Goal: Information Seeking & Learning: Learn about a topic

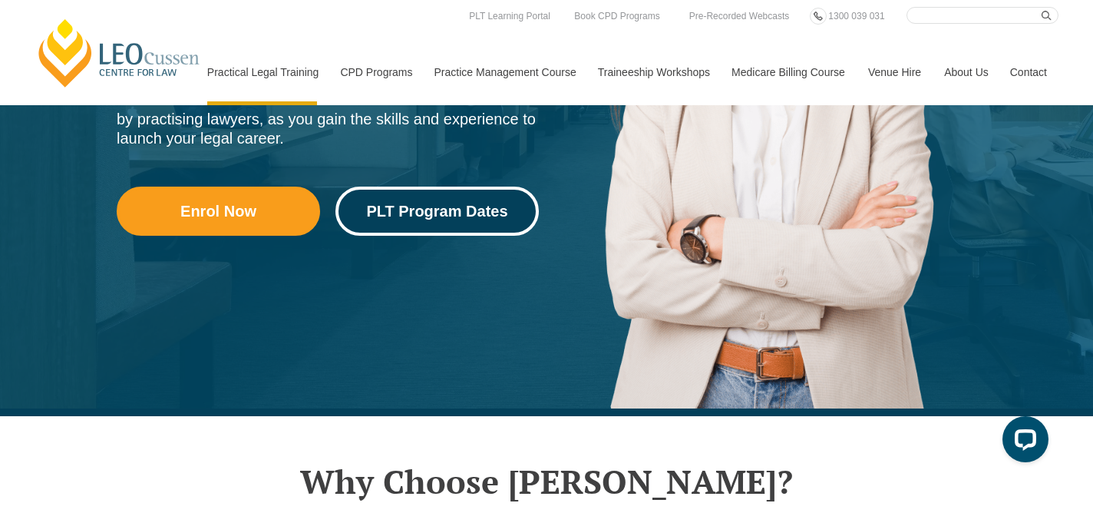
click at [397, 196] on link "PLT Program Dates" at bounding box center [436, 210] width 203 height 49
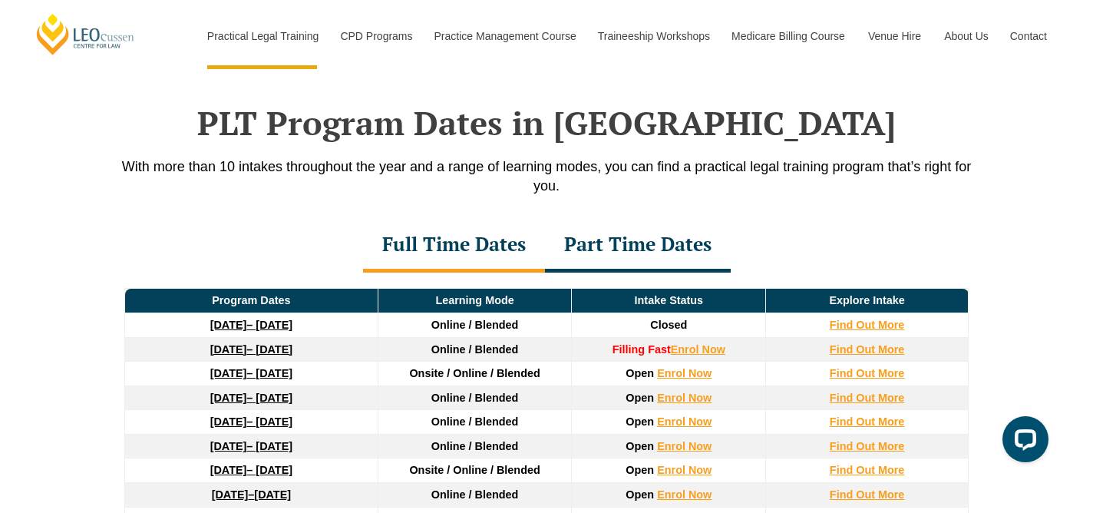
scroll to position [1967, 0]
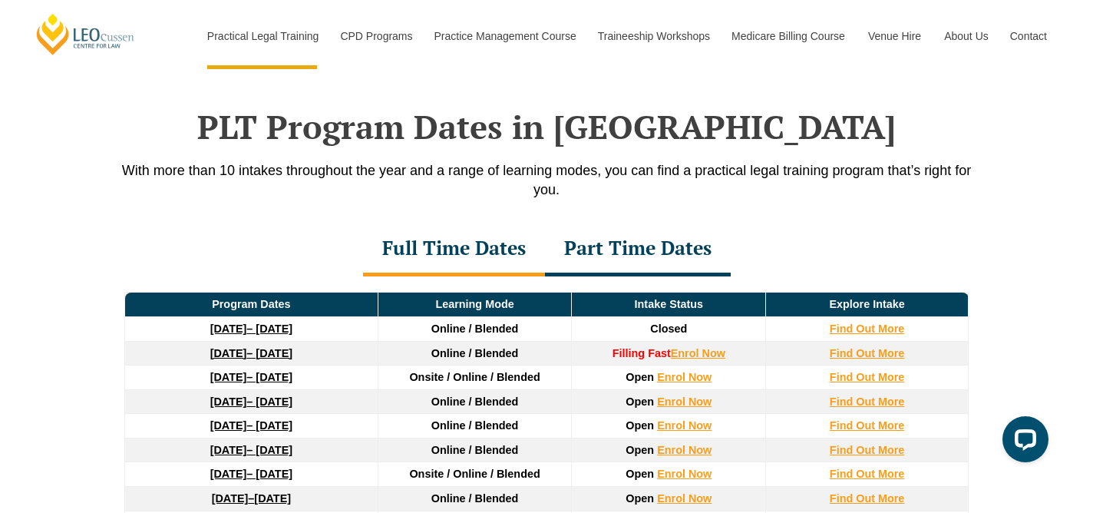
click at [581, 262] on div "Part Time Dates" at bounding box center [638, 250] width 186 height 54
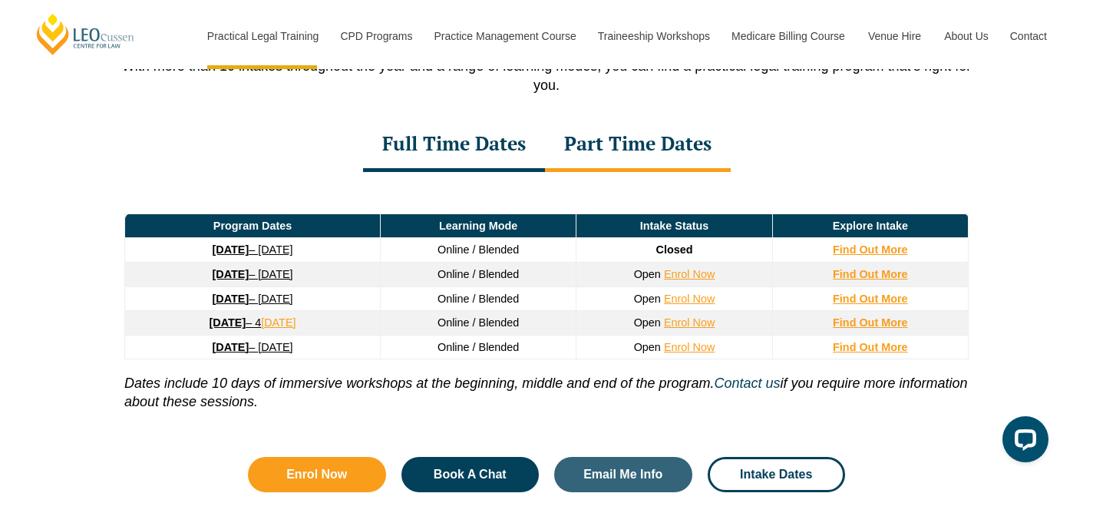
scroll to position [2069, 0]
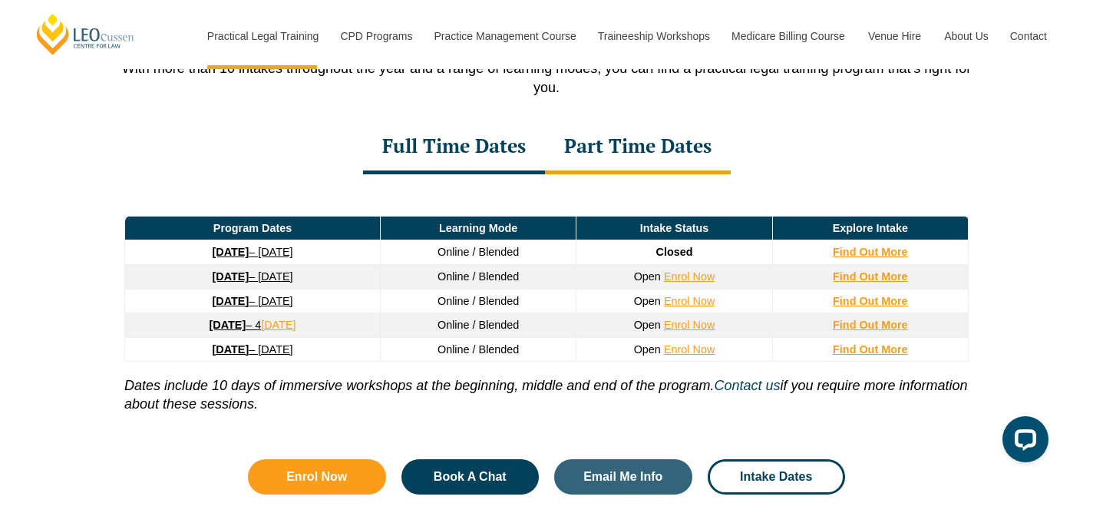
drag, startPoint x: 351, startPoint y: 334, endPoint x: 147, endPoint y: 334, distance: 204.1
click at [147, 334] on td "11 May 2026 – 4 December 2026" at bounding box center [253, 325] width 256 height 25
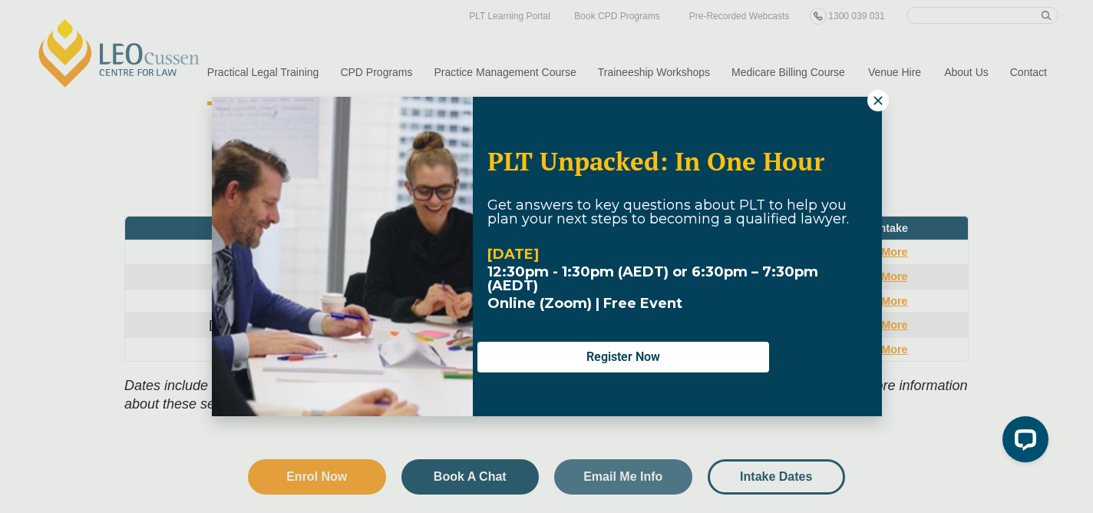
click at [882, 95] on icon at bounding box center [878, 101] width 14 height 14
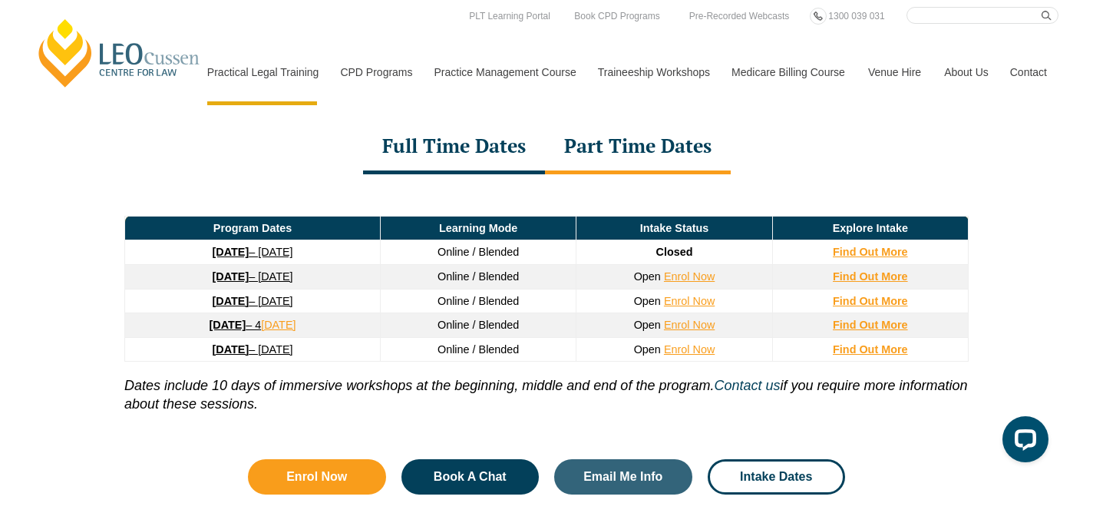
click at [450, 159] on div "Full Time Dates" at bounding box center [454, 147] width 182 height 54
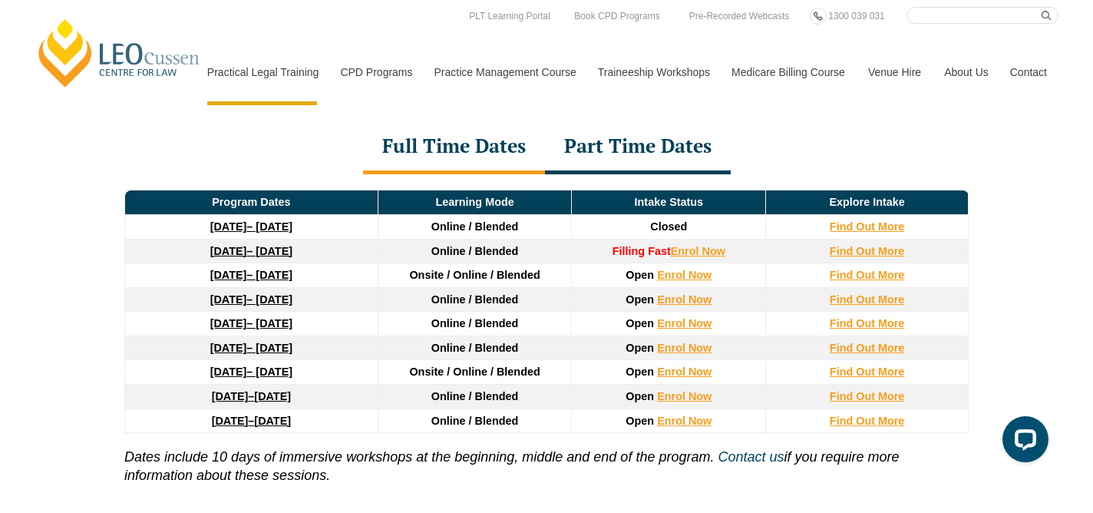
click at [616, 154] on div "Part Time Dates" at bounding box center [638, 147] width 186 height 54
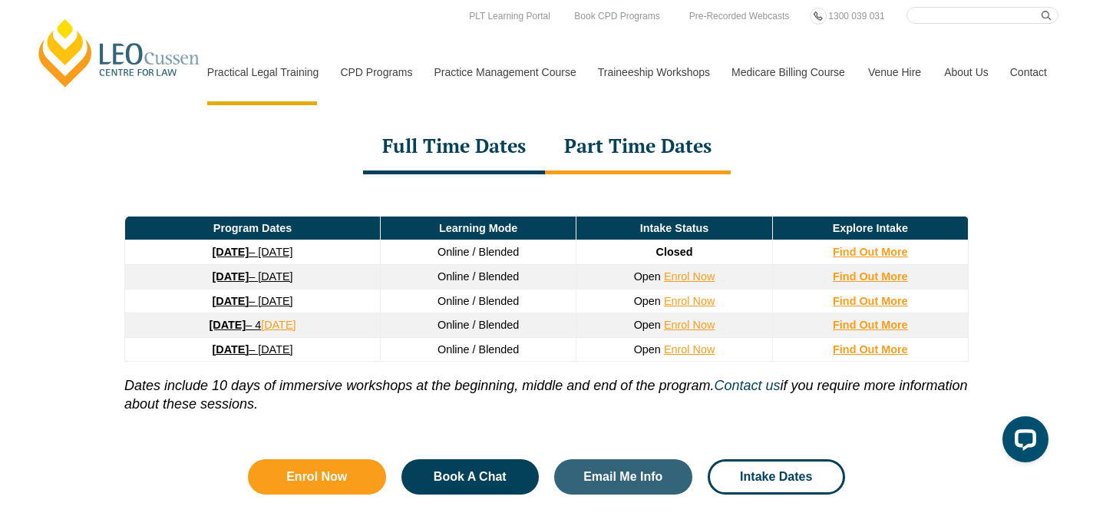
click at [446, 163] on div "Full Time Dates" at bounding box center [454, 147] width 182 height 54
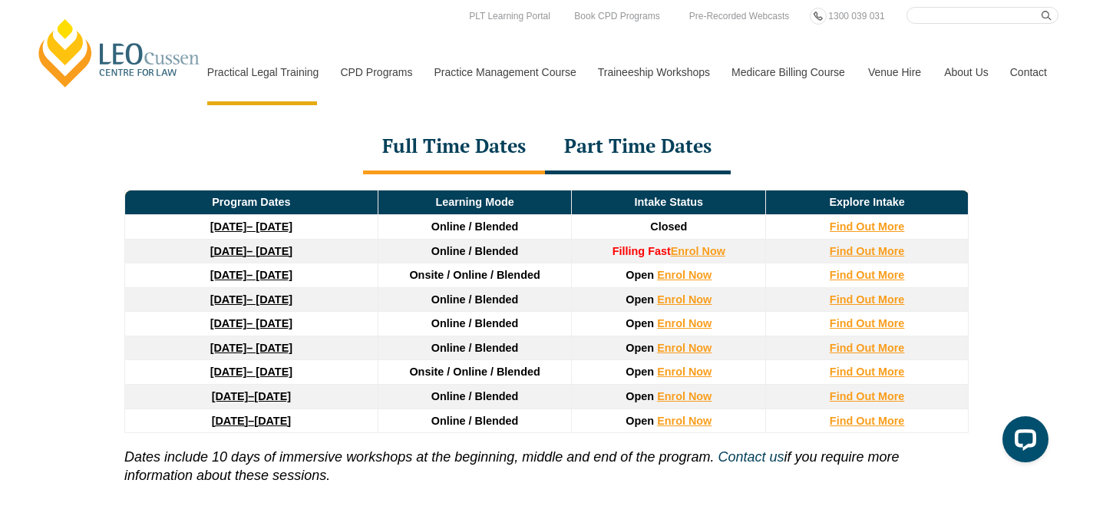
drag, startPoint x: 345, startPoint y: 308, endPoint x: 117, endPoint y: 308, distance: 227.9
click at [118, 308] on div "Program Dates Learning Mode Intake Status Explore Intake 22 September 2025 – 20…" at bounding box center [546, 340] width 875 height 333
click at [117, 308] on div "Program Dates Learning Mode Intake Status Explore Intake 22 September 2025 – 20…" at bounding box center [546, 340] width 875 height 333
drag, startPoint x: 391, startPoint y: 283, endPoint x: 570, endPoint y: 282, distance: 179.6
click at [572, 284] on tr "27 January 2026 – 12 June 2026 Onsite / Online / Blended Open Enrol Now Find Ou…" at bounding box center [546, 275] width 843 height 25
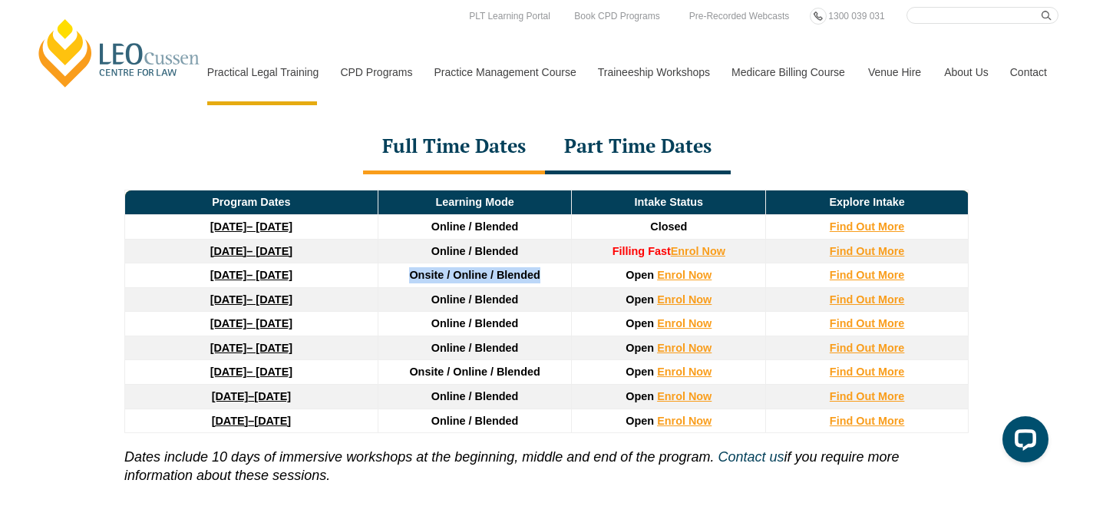
click at [570, 282] on td "Onsite / Online / Blended" at bounding box center [475, 275] width 194 height 25
drag, startPoint x: 519, startPoint y: 302, endPoint x: 424, endPoint y: 303, distance: 94.4
click at [424, 303] on td "Online / Blended" at bounding box center [475, 299] width 194 height 25
click at [430, 274] on span "Onsite / Online / Blended" at bounding box center [474, 275] width 130 height 12
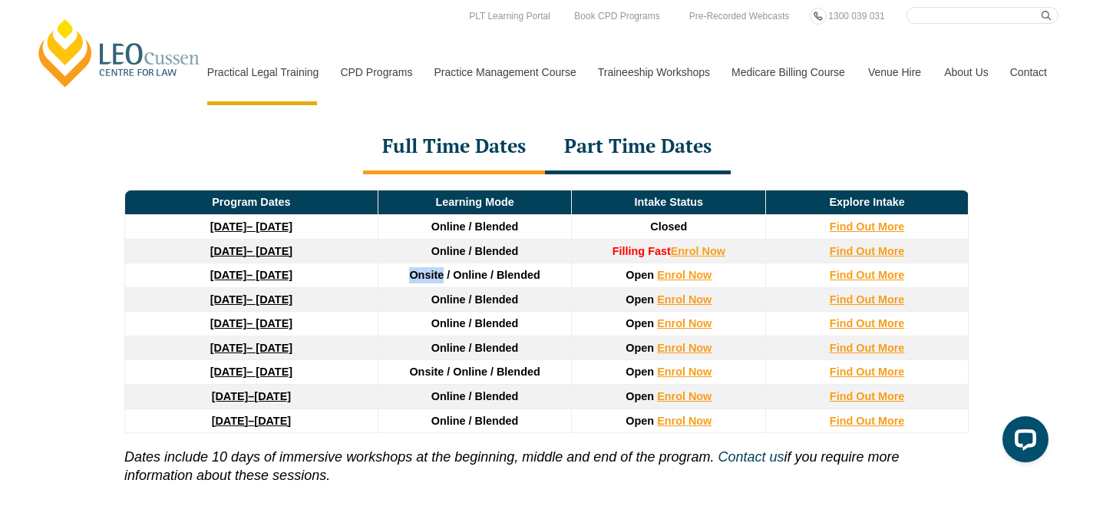
click at [430, 274] on span "Onsite / Online / Blended" at bounding box center [474, 275] width 130 height 12
click at [419, 373] on span "Onsite / Online / Blended" at bounding box center [474, 371] width 130 height 12
click at [631, 141] on div "Part Time Dates" at bounding box center [638, 147] width 186 height 54
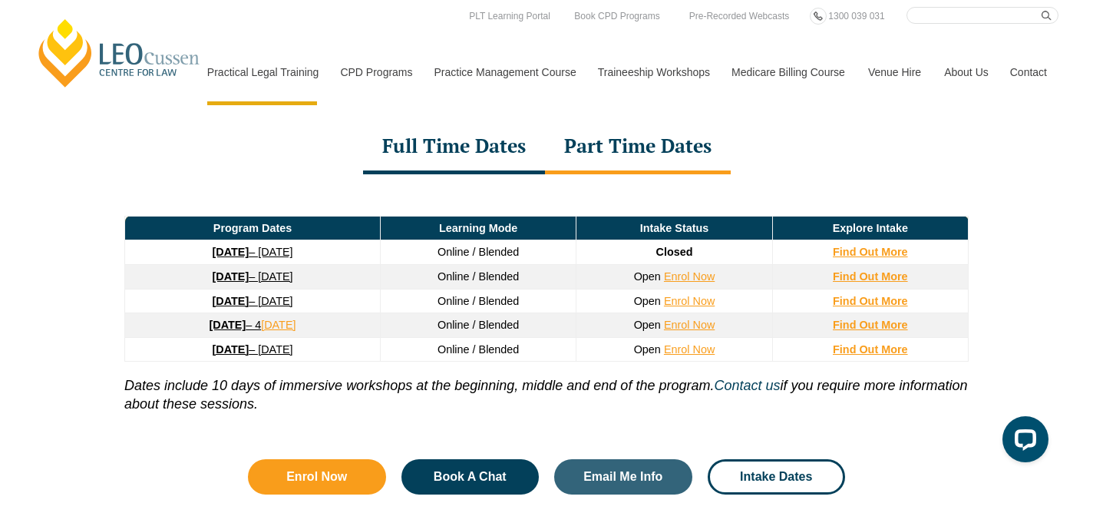
click at [460, 164] on div "Full Time Dates" at bounding box center [454, 147] width 182 height 54
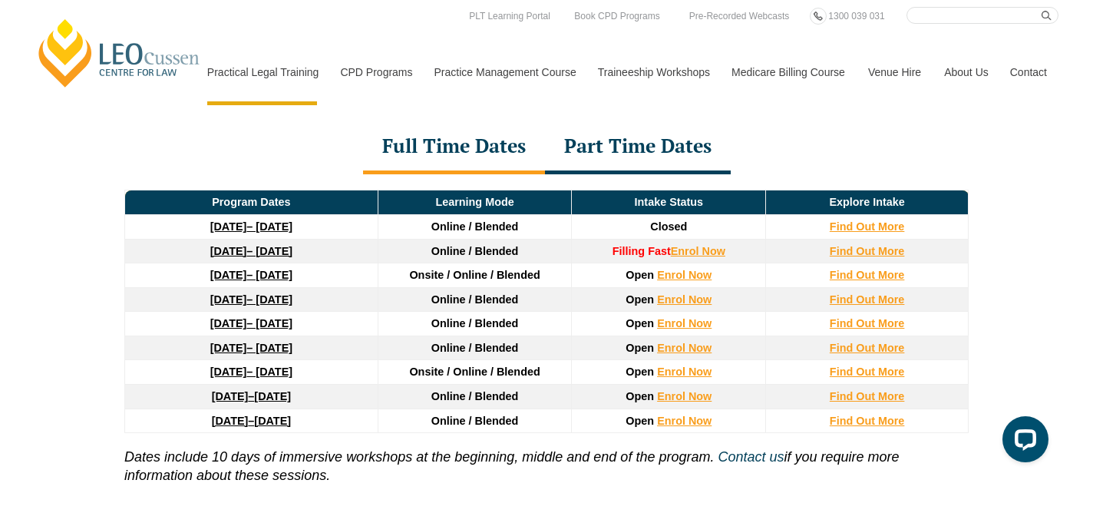
click at [473, 278] on span "Onsite / Online / Blended" at bounding box center [474, 275] width 130 height 12
click at [481, 317] on td "Online / Blended" at bounding box center [475, 324] width 194 height 25
click at [345, 306] on td "16 February 2026 – 3 July 2026" at bounding box center [251, 299] width 253 height 25
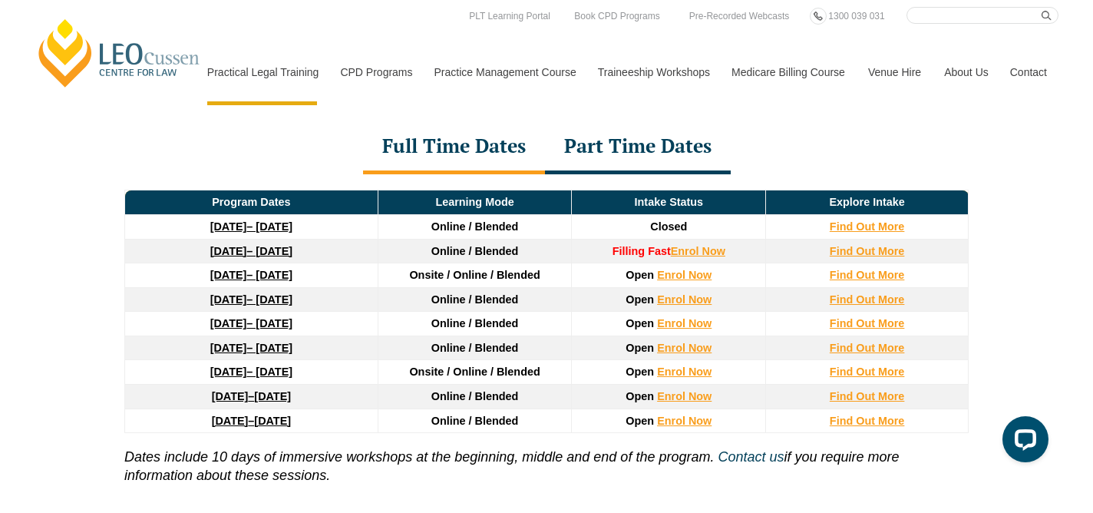
click at [437, 305] on span "Online / Blended" at bounding box center [474, 299] width 87 height 12
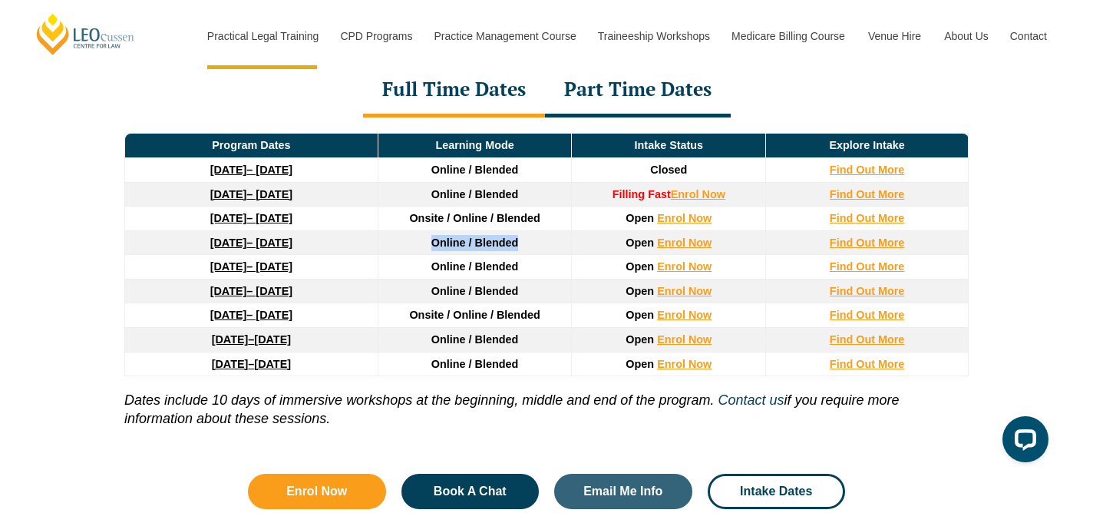
scroll to position [2135, 0]
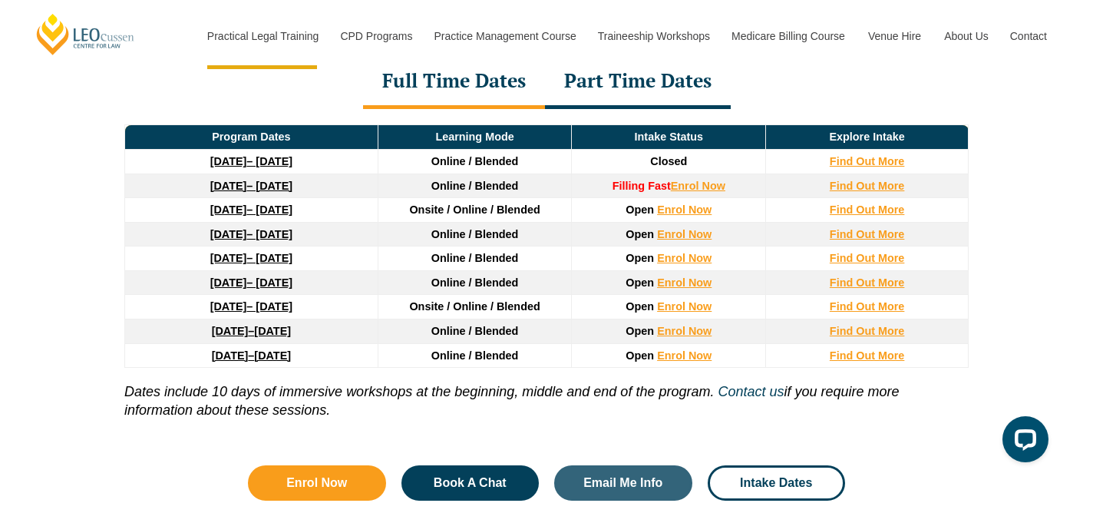
click at [162, 275] on td "22 June 2026 – 6 November 2026" at bounding box center [251, 282] width 253 height 25
click at [162, 270] on td "23 March 2026 – 7 August 2026" at bounding box center [251, 258] width 253 height 25
drag, startPoint x: 162, startPoint y: 269, endPoint x: 351, endPoint y: 274, distance: 188.8
click at [351, 271] on td "23 March 2026 – 7 August 2026" at bounding box center [251, 258] width 253 height 25
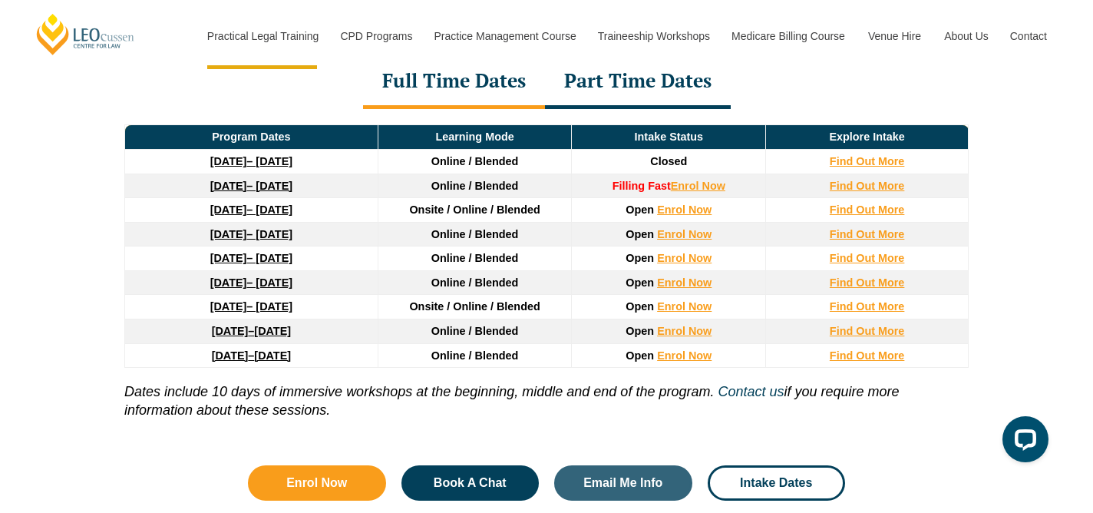
click at [623, 109] on div "Part Time Dates" at bounding box center [638, 82] width 186 height 54
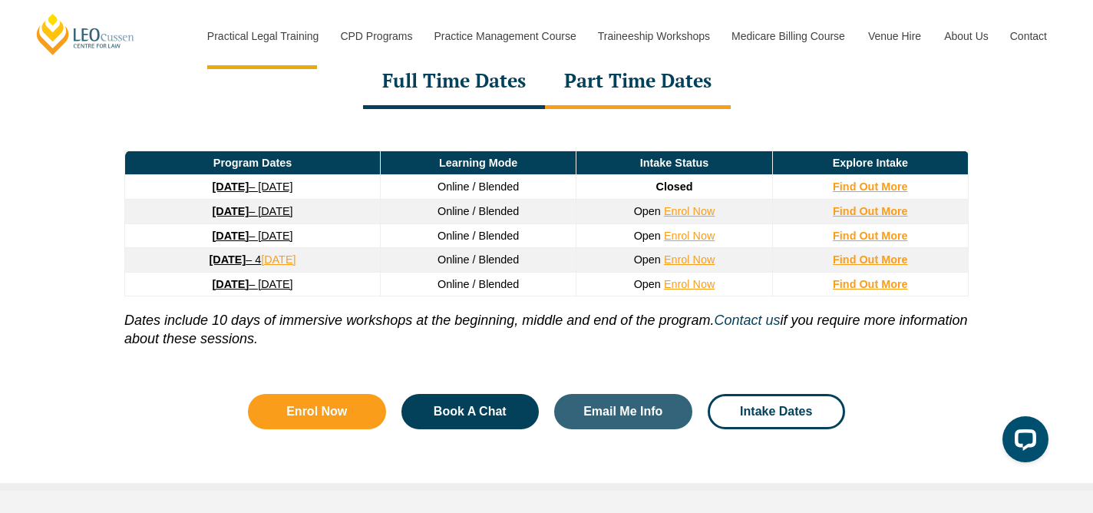
click at [501, 89] on div "Full Time Dates" at bounding box center [454, 82] width 182 height 54
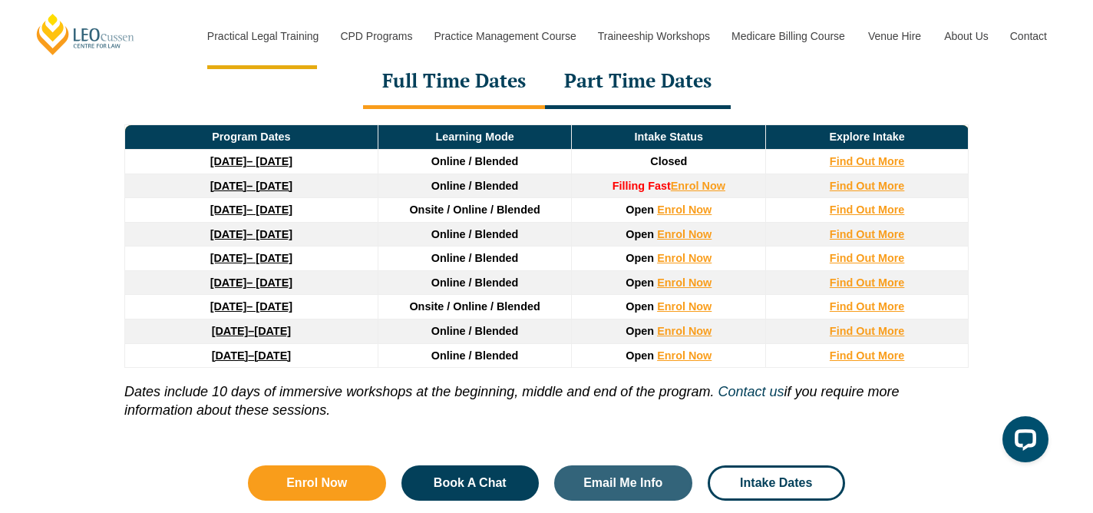
click at [625, 81] on div "Part Time Dates" at bounding box center [638, 82] width 186 height 54
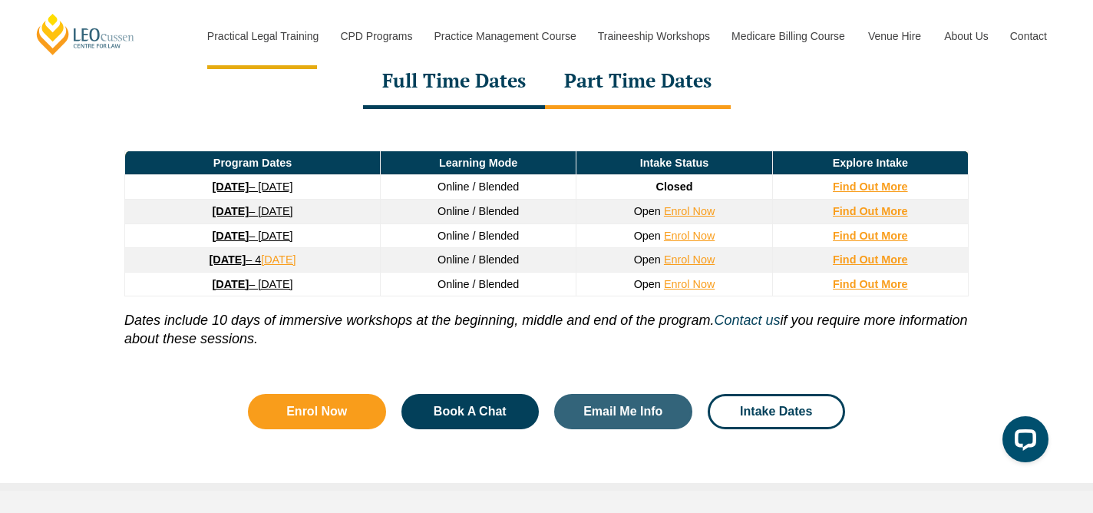
click at [457, 95] on div "Full Time Dates" at bounding box center [454, 82] width 182 height 54
